Goal: Navigation & Orientation: Find specific page/section

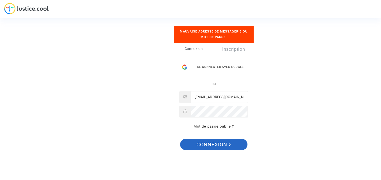
click at [183, 145] on button "Connexion" at bounding box center [213, 144] width 67 height 11
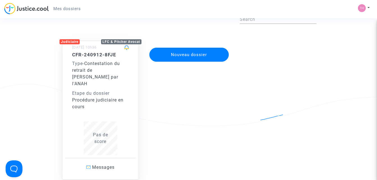
scroll to position [33, 0]
